Goal: Register for event/course

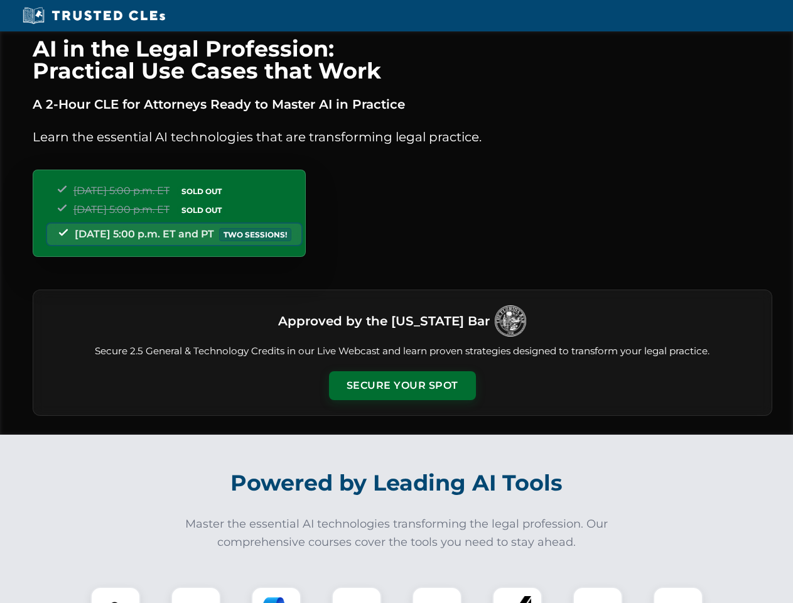
click at [402, 386] on button "Secure Your Spot" at bounding box center [402, 385] width 147 height 29
click at [116, 595] on img at bounding box center [115, 611] width 36 height 36
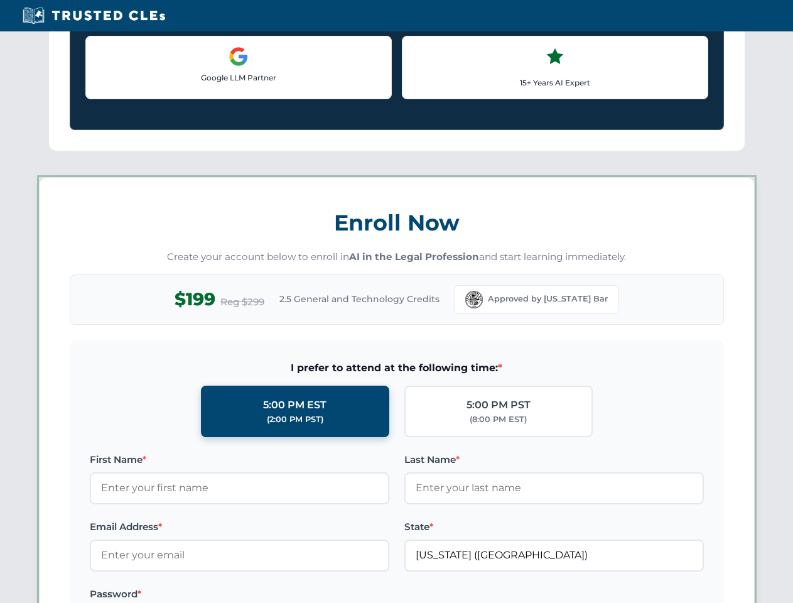
click at [276, 595] on label "Password *" at bounding box center [240, 594] width 300 height 15
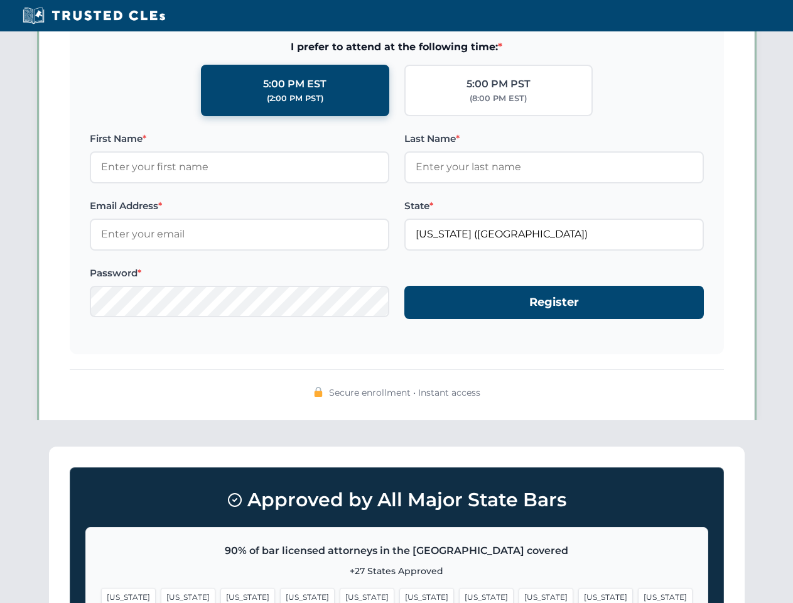
click at [578, 595] on span "[US_STATE]" at bounding box center [605, 597] width 55 height 18
